Goal: Check status

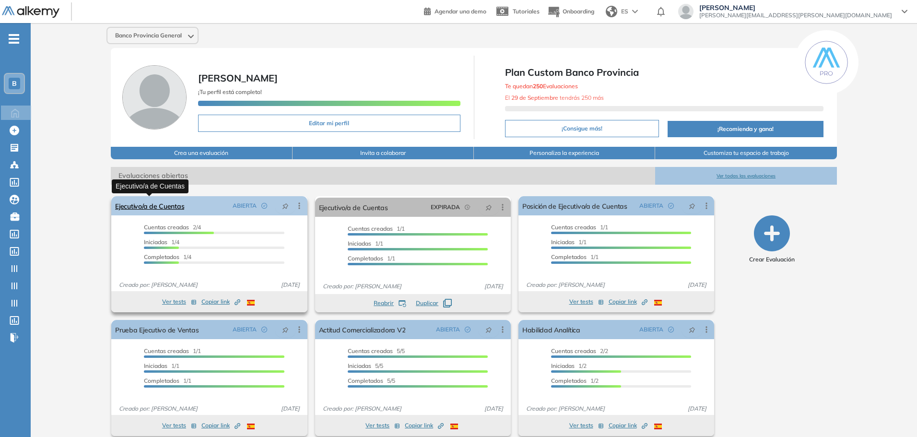
click at [175, 202] on link "Ejecutivo/a de Cuentas" at bounding box center [149, 205] width 69 height 19
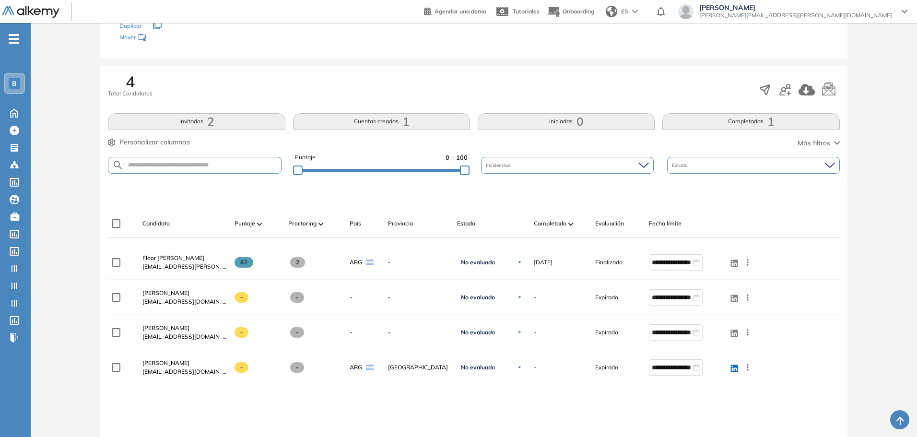
scroll to position [116, 0]
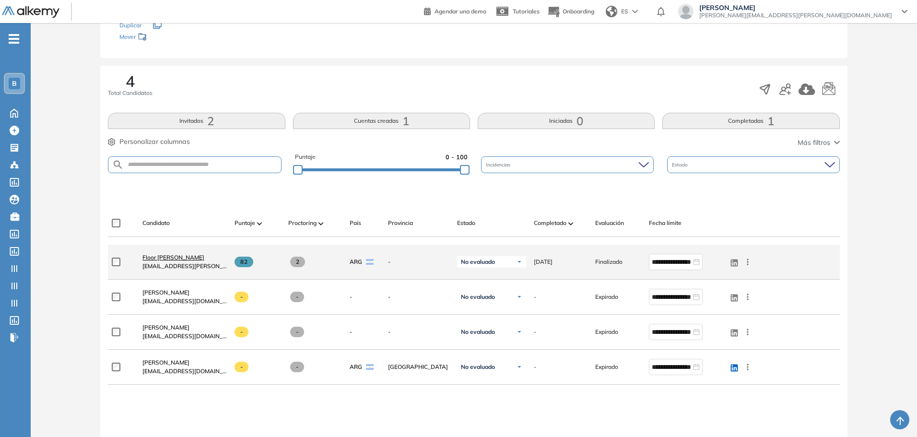
click at [167, 257] on span "Floor Talavera" at bounding box center [174, 257] width 62 height 7
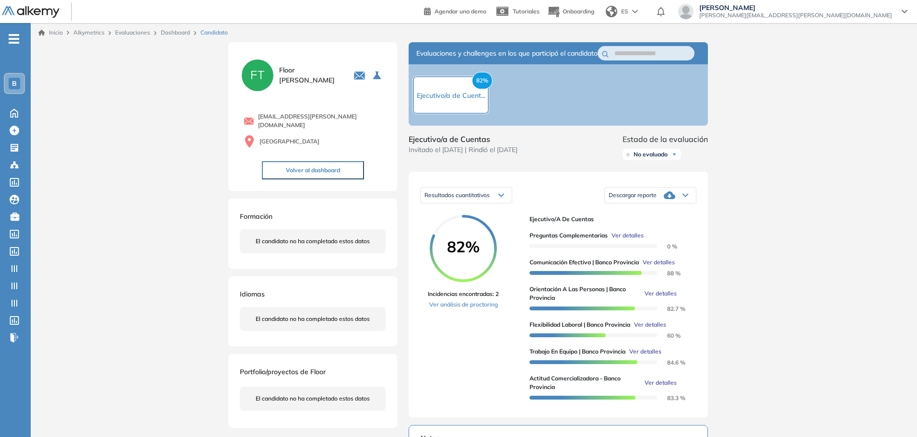
click at [12, 88] on div "B" at bounding box center [15, 84] width 12 height 12
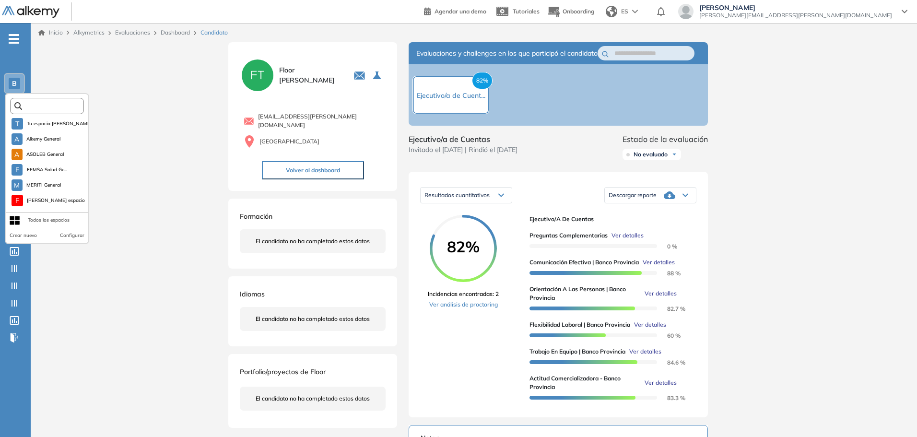
click at [29, 107] on input "text" at bounding box center [50, 106] width 56 height 7
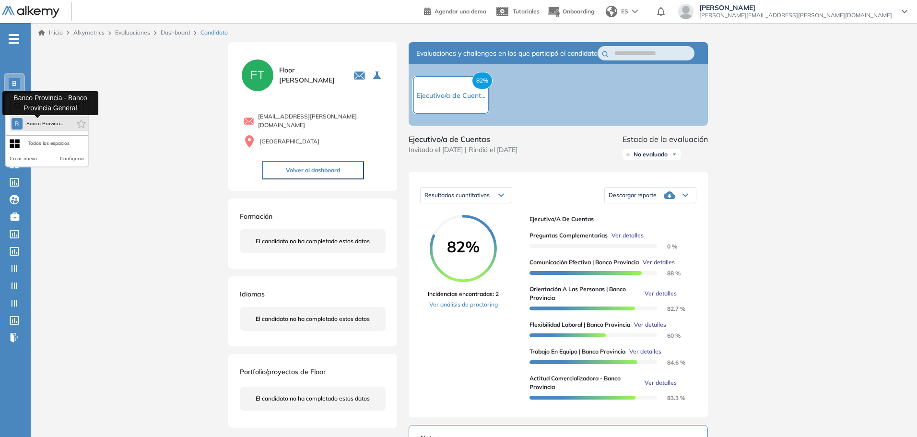
type input "*****"
click at [42, 122] on span "Banco Provinci..." at bounding box center [44, 124] width 37 height 8
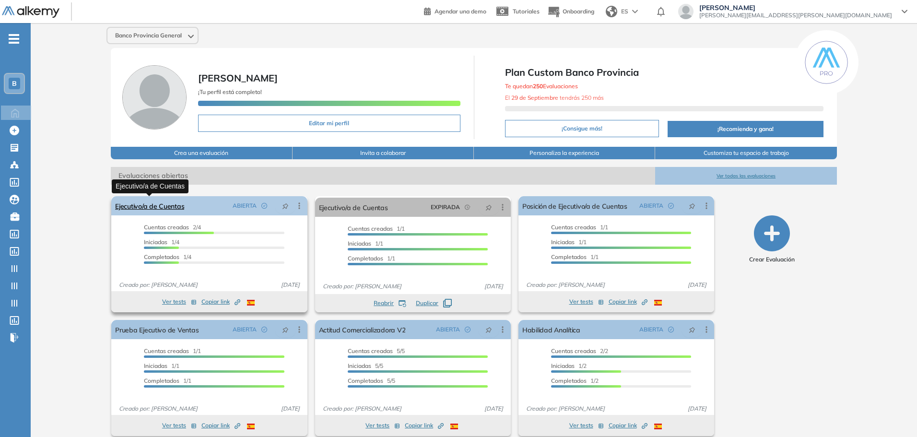
click at [159, 199] on link "Ejecutivo/a de Cuentas" at bounding box center [149, 205] width 69 height 19
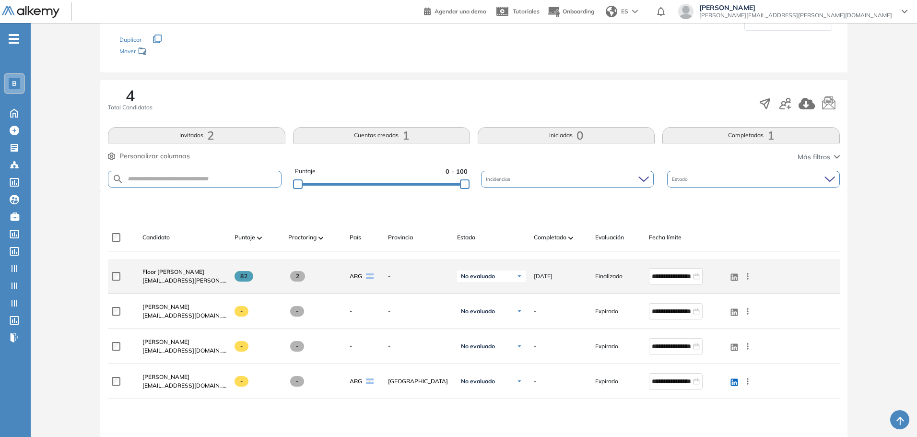
scroll to position [102, 0]
click at [165, 271] on span "Floor Talavera" at bounding box center [174, 271] width 62 height 7
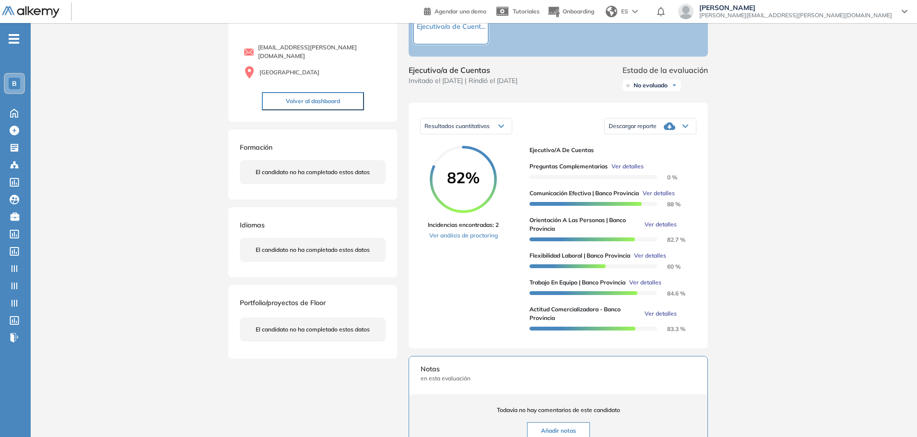
scroll to position [71, 0]
click at [481, 238] on link "Ver análisis de proctoring" at bounding box center [463, 234] width 71 height 9
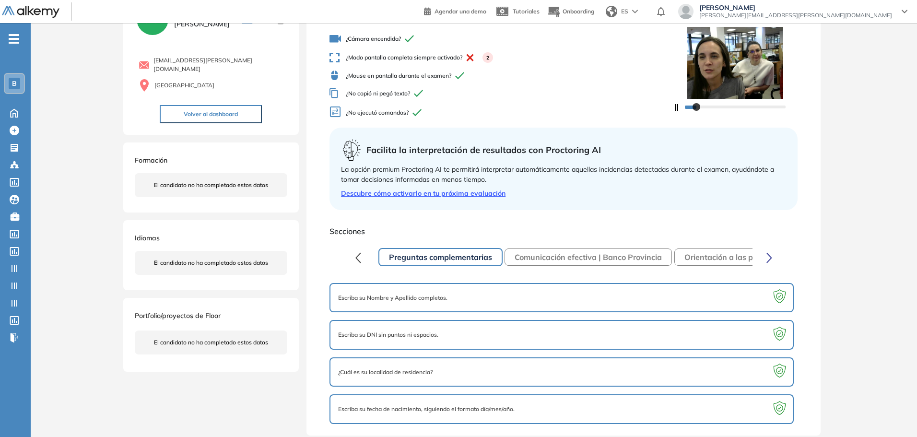
scroll to position [62, 0]
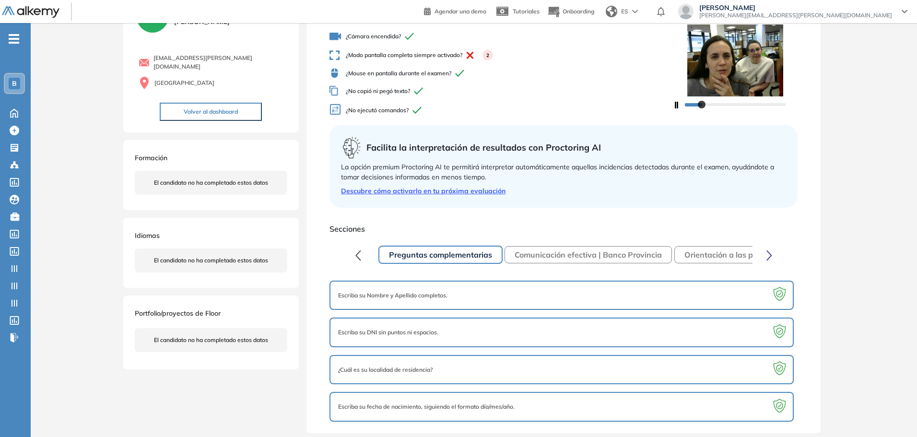
click at [615, 259] on button "Comunicación efectiva | Banco Provincia" at bounding box center [588, 254] width 167 height 17
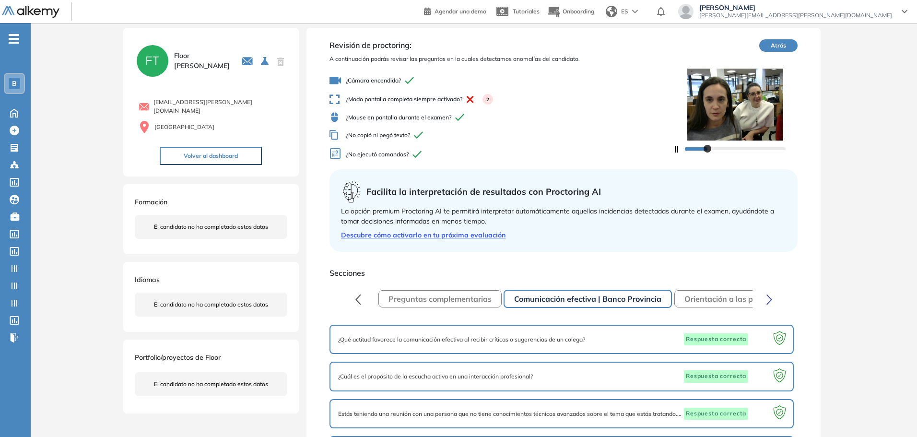
scroll to position [20, 0]
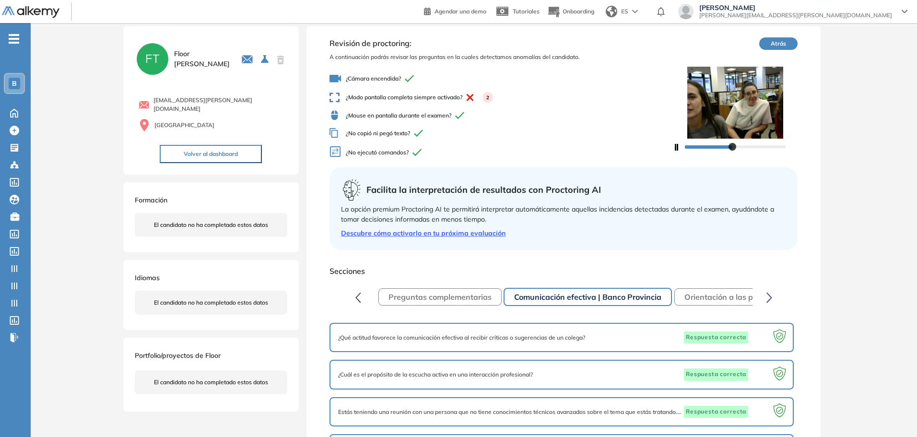
click at [390, 132] on span "¿No copió ni pegó texto?" at bounding box center [502, 133] width 344 height 10
click at [394, 149] on span "¿No ejecutó comandos?" at bounding box center [502, 153] width 344 height 14
